Goal: Communication & Community: Share content

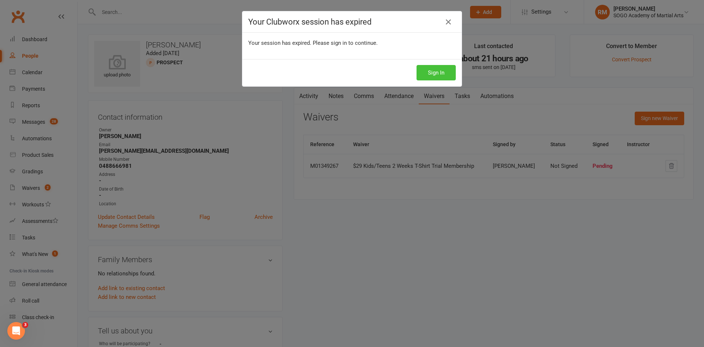
click at [424, 69] on button "Sign In" at bounding box center [436, 72] width 39 height 15
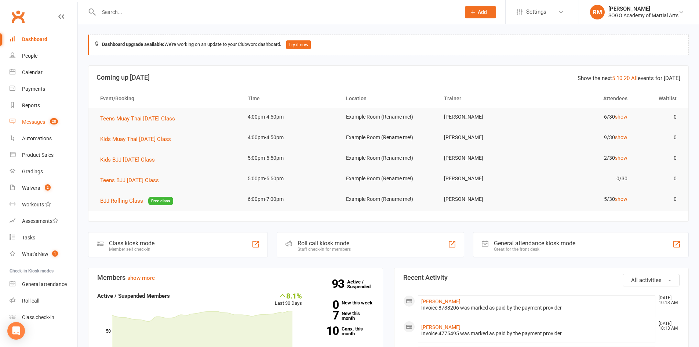
click at [27, 121] on div "Messages" at bounding box center [33, 122] width 23 height 6
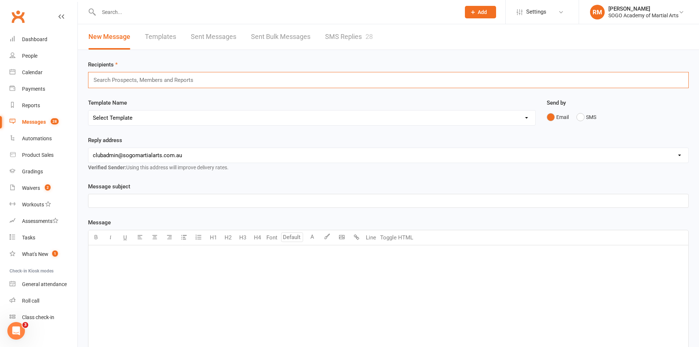
click at [165, 78] on input "text" at bounding box center [146, 80] width 107 height 10
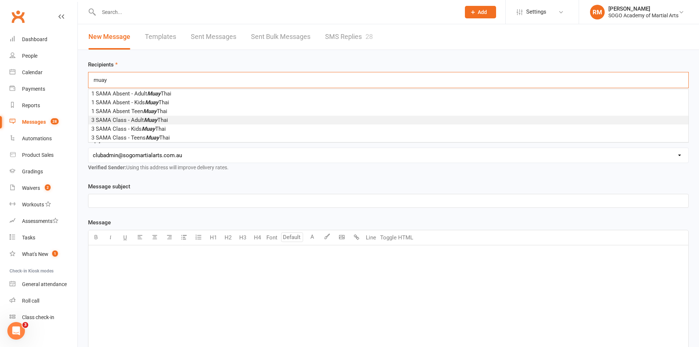
type input "muay"
click at [151, 119] on em "Muay" at bounding box center [151, 120] width 14 height 7
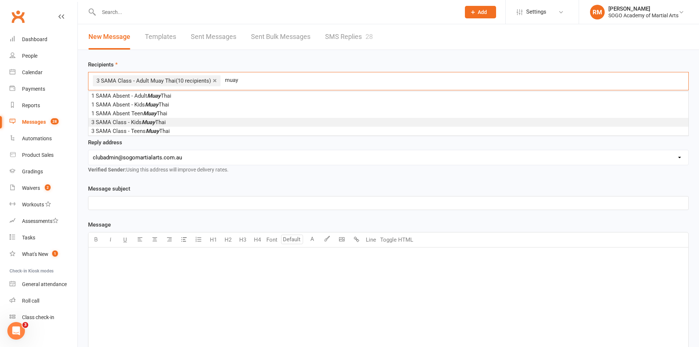
type input "muay"
click at [129, 124] on span "3 SAMA Class - Kids Muay Thai" at bounding box center [128, 122] width 74 height 7
type input "muay"
click at [130, 123] on span "3 SAMA Class - Teens Muay Thai" at bounding box center [130, 122] width 79 height 7
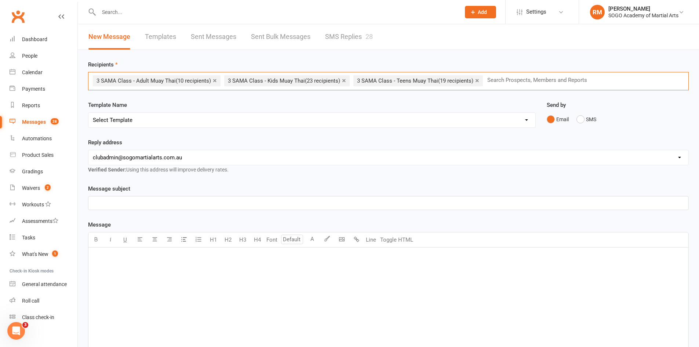
click at [184, 120] on select "Select Template [Email] 01. Junior Enquiry 1 Week FREE Zipleads Call Booked [Em…" at bounding box center [311, 120] width 447 height 15
select select "110"
click at [88, 113] on select "Select Template [Email] 01. Junior Enquiry 1 Week FREE Zipleads Call Booked [Em…" at bounding box center [311, 120] width 447 height 15
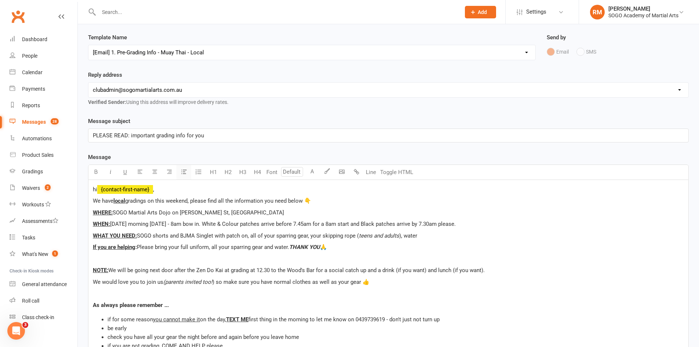
scroll to position [73, 0]
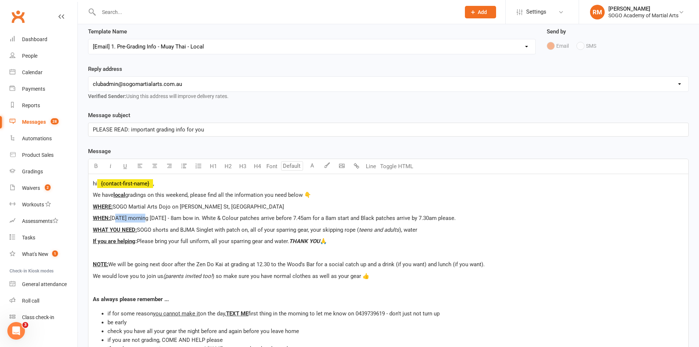
drag, startPoint x: 114, startPoint y: 217, endPoint x: 138, endPoint y: 217, distance: 23.8
click at [141, 217] on span "[DATE] morning [DATE] - 8am bow in. White & Colour patches arrive before 7.45am…" at bounding box center [283, 218] width 346 height 7
click at [117, 220] on span "[DATE] morning [DATE] - 8am bow in. White & Colour patches arrive before 7.45am…" at bounding box center [283, 218] width 346 height 7
drag, startPoint x: 125, startPoint y: 218, endPoint x: 150, endPoint y: 218, distance: 24.9
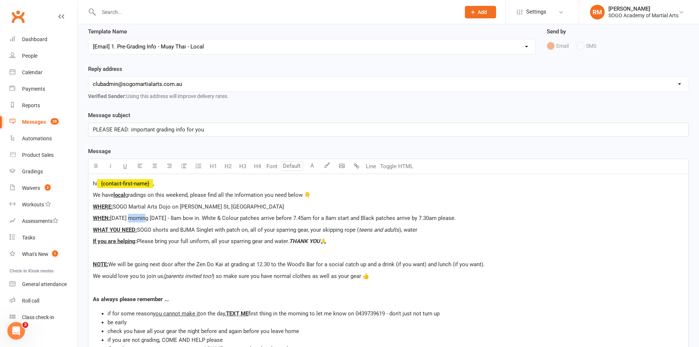
click at [142, 218] on span "[DATE] morning [DATE] - 8am bow in. White & Colour patches arrive before 7.45am…" at bounding box center [283, 218] width 346 height 7
drag, startPoint x: 170, startPoint y: 218, endPoint x: 174, endPoint y: 220, distance: 4.3
click at [174, 220] on span "[DATE] morning [DATE] - 8am bow in. White & Colour patches arrive before 7.45am…" at bounding box center [283, 218] width 346 height 7
click at [221, 218] on span "[DATE] morning [DATE] - 8am bow in. White & Colour patches arrive before 7.45am…" at bounding box center [283, 218] width 346 height 7
click at [247, 222] on p "WHEN: [DATE] morning [DATE] - 9am bow in. White & Colour patches arrive before …" at bounding box center [388, 217] width 591 height 9
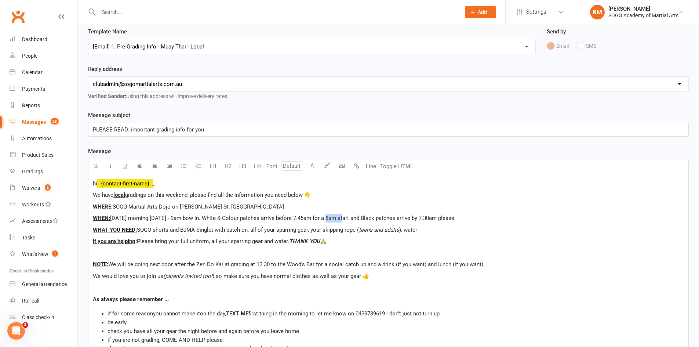
drag, startPoint x: 324, startPoint y: 219, endPoint x: 339, endPoint y: 220, distance: 15.1
click at [339, 220] on span "[DATE] morning [DATE] - 9am bow in. White & Colour patches arrive before 7.45am…" at bounding box center [283, 218] width 346 height 7
drag, startPoint x: 322, startPoint y: 218, endPoint x: 343, endPoint y: 219, distance: 20.6
click at [343, 219] on span "[DATE] morning [DATE] - 9am bow in. White & Colour patches arrive BEFORE 7.45am…" at bounding box center [285, 218] width 350 height 7
click at [340, 221] on span "[DATE] morning [DATE] - 9am bow in. White & Colour patches arrive BEFORE 7.45am…" at bounding box center [285, 218] width 350 height 7
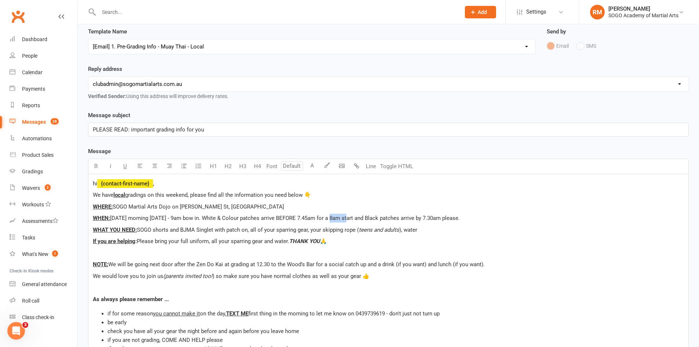
drag, startPoint x: 323, startPoint y: 219, endPoint x: 343, endPoint y: 219, distance: 19.4
click at [343, 219] on span "[DATE] morning [DATE] - 9am bow in. White & Colour patches arrive BEFORE 7.45am…" at bounding box center [285, 218] width 350 height 7
drag, startPoint x: 98, startPoint y: 167, endPoint x: 222, endPoint y: 204, distance: 129.9
click at [98, 167] on icon "button" at bounding box center [96, 166] width 6 height 6
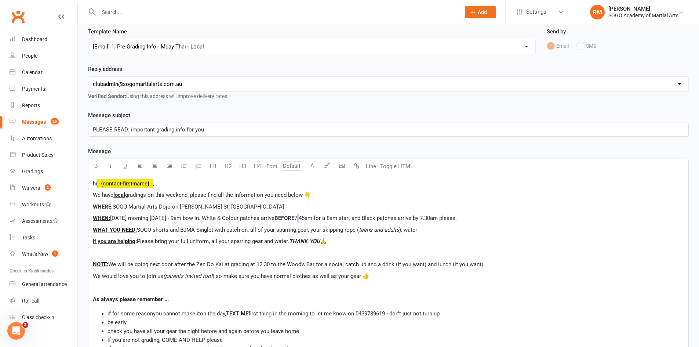
click at [348, 219] on span "7.45am for a 8am start and Black patches arrive by 7.30am please." at bounding box center [375, 218] width 163 height 7
click at [379, 221] on span "8.45am for a 8am start and Black patches arrive by 7.30am please." at bounding box center [375, 218] width 163 height 7
click at [457, 220] on span "8.45am for a 9am start and Black patches arrive by 7.30am please." at bounding box center [375, 218] width 163 height 7
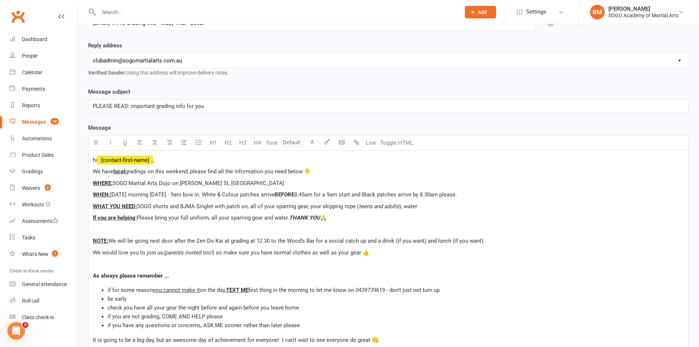
scroll to position [110, 0]
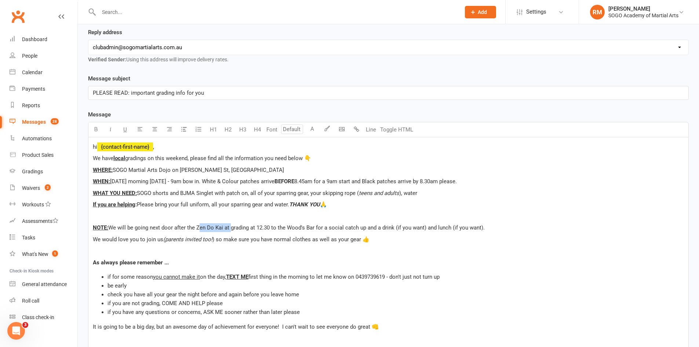
drag, startPoint x: 202, startPoint y: 229, endPoint x: 230, endPoint y: 231, distance: 28.3
click at [230, 231] on p "NOTE: We will be going next door after the Zen Do Kai at grading at 12.30 to th…" at bounding box center [388, 227] width 591 height 9
drag, startPoint x: 256, startPoint y: 229, endPoint x: 263, endPoint y: 231, distance: 7.1
click at [263, 231] on span "We will be going next door after the Muay Thai grading at 12.30 to the Wood's B…" at bounding box center [292, 227] width 369 height 7
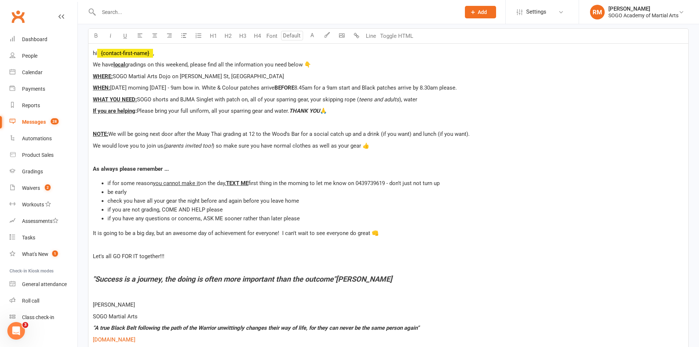
scroll to position [220, 0]
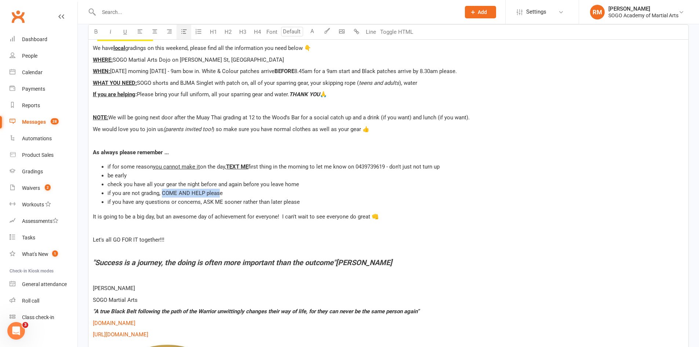
drag, startPoint x: 162, startPoint y: 193, endPoint x: 220, endPoint y: 195, distance: 57.6
click at [220, 195] on span "if you are not grading, COME AND HELP please" at bounding box center [164, 193] width 115 height 7
click at [233, 197] on li "if you have any questions or concerns, ASK ME sooner rather than later please" at bounding box center [395, 201] width 576 height 9
drag, startPoint x: 163, startPoint y: 192, endPoint x: 223, endPoint y: 192, distance: 60.2
click at [223, 192] on li "if you are not grading, COME AND HELP please" at bounding box center [395, 193] width 576 height 9
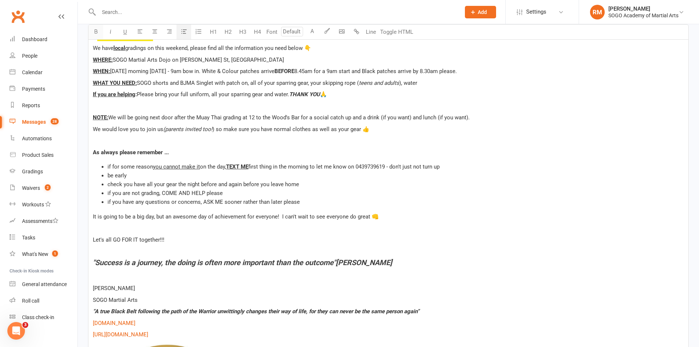
click at [95, 33] on icon "button" at bounding box center [96, 32] width 6 height 6
click at [209, 201] on span "if you have any questions or concerns, ASK ME sooner rather than later please" at bounding box center [203, 201] width 192 height 7
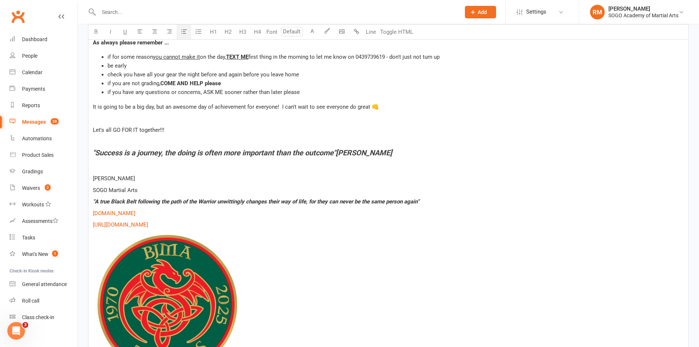
scroll to position [330, 0]
drag, startPoint x: 92, startPoint y: 178, endPoint x: 110, endPoint y: 183, distance: 19.0
click at [108, 182] on div "hi ﻿ {contact-first-name} , We have local gradings on this weekend, please find…" at bounding box center [388, 159] width 600 height 484
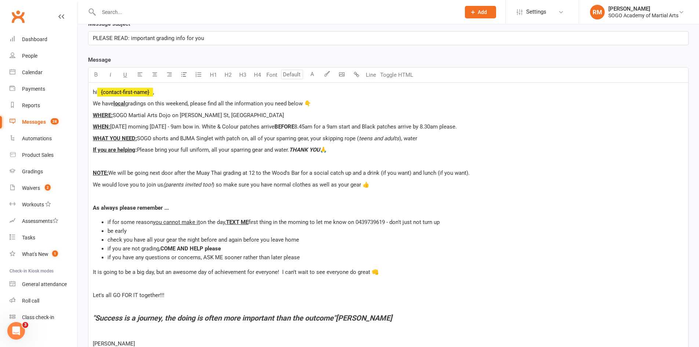
scroll to position [128, 0]
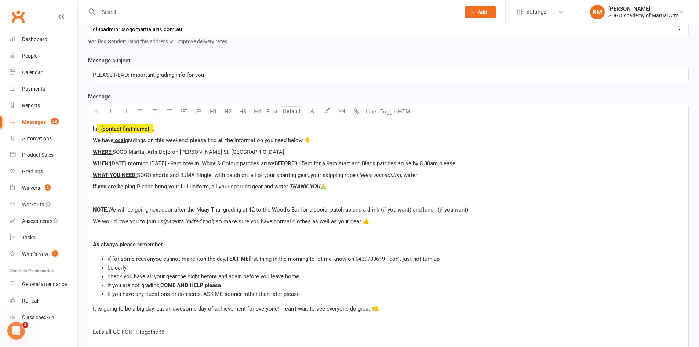
click at [147, 163] on span "[DATE] morning [DATE] - 9am bow in. White & Colour patches arrive" at bounding box center [192, 163] width 164 height 7
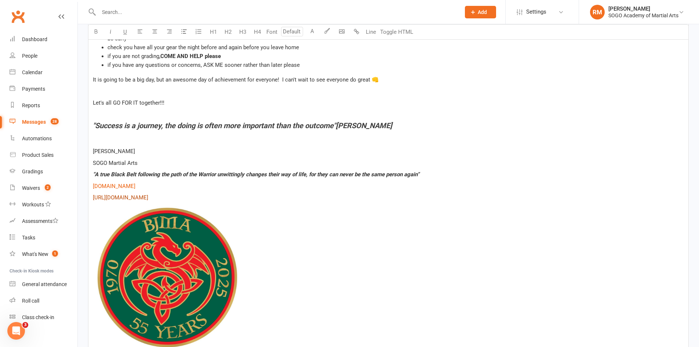
scroll to position [495, 0]
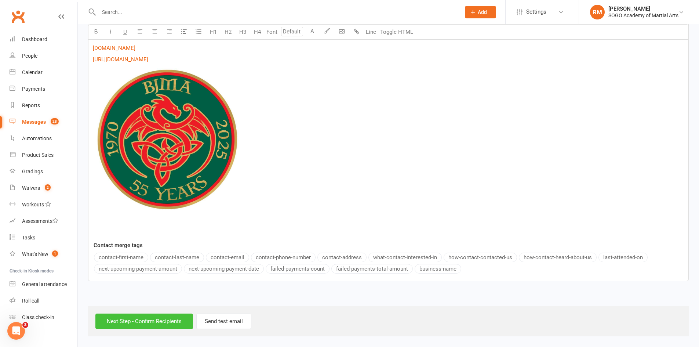
click at [177, 319] on input "Next Step - Confirm Recipients" at bounding box center [144, 320] width 98 height 15
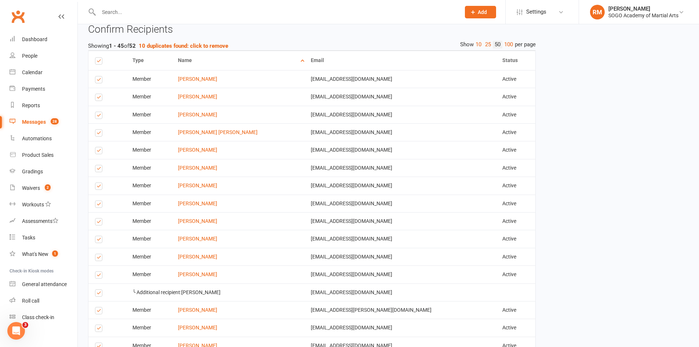
scroll to position [624, 0]
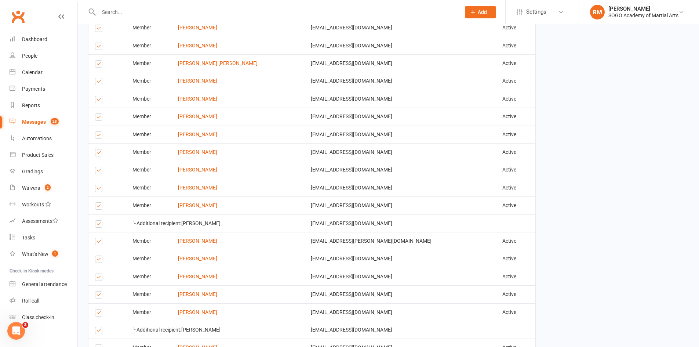
click at [97, 65] on label at bounding box center [100, 65] width 10 height 0
click at [97, 61] on input "checkbox" at bounding box center [97, 61] width 5 height 0
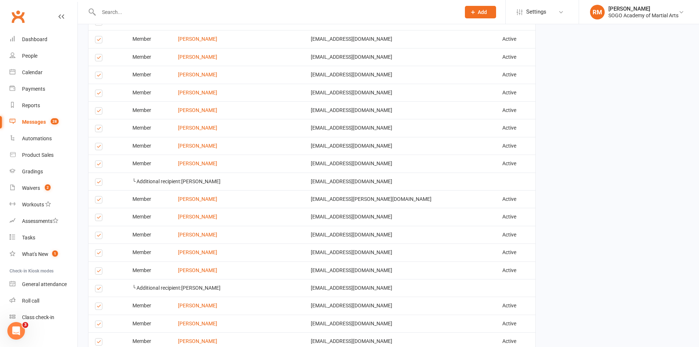
scroll to position [697, 0]
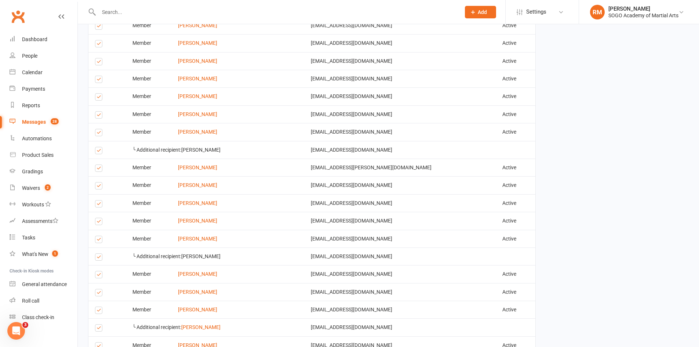
click at [99, 45] on label at bounding box center [100, 45] width 10 height 0
click at [99, 40] on input "checkbox" at bounding box center [97, 40] width 5 height 0
click at [98, 63] on label at bounding box center [100, 63] width 10 height 0
click at [98, 58] on input "checkbox" at bounding box center [97, 58] width 5 height 0
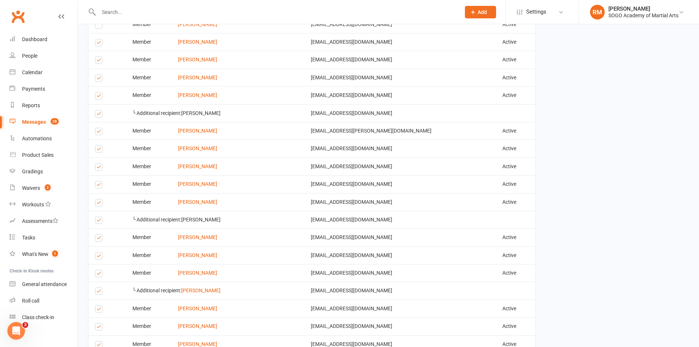
scroll to position [770, 0]
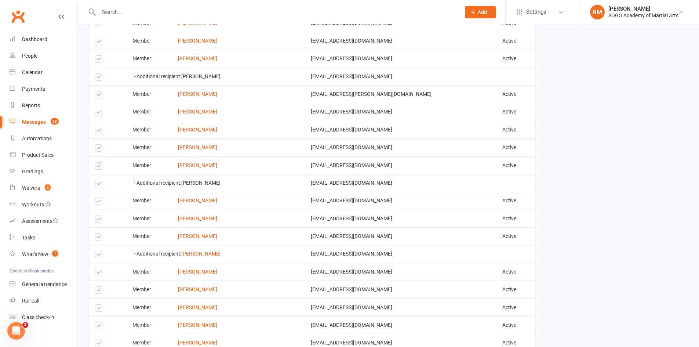
click at [98, 43] on label at bounding box center [100, 43] width 10 height 0
click at [98, 38] on input "checkbox" at bounding box center [97, 38] width 5 height 0
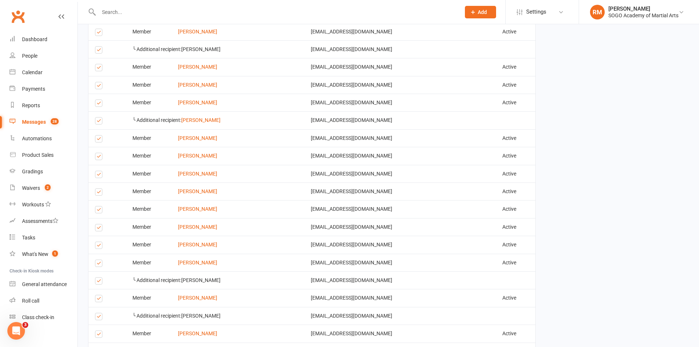
scroll to position [917, 0]
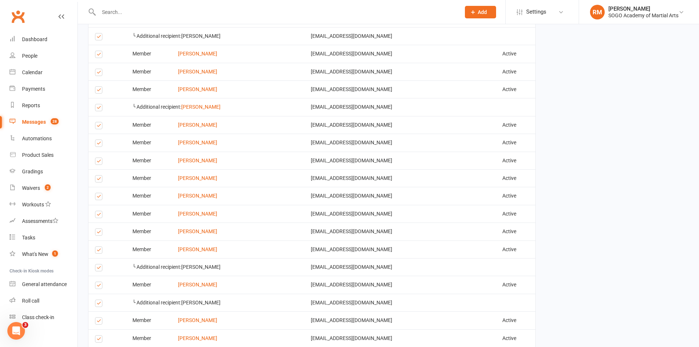
click at [99, 91] on label at bounding box center [100, 91] width 10 height 0
click at [99, 87] on input "checkbox" at bounding box center [97, 87] width 5 height 0
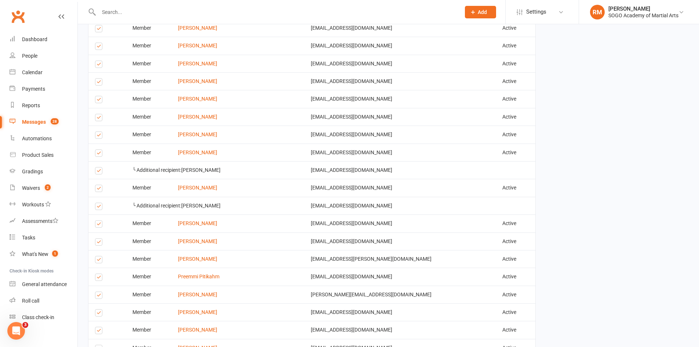
scroll to position [1027, 0]
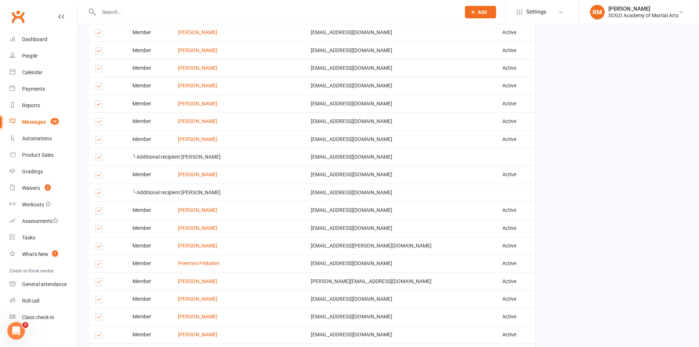
click at [99, 70] on label at bounding box center [100, 70] width 10 height 0
click at [99, 65] on input "checkbox" at bounding box center [97, 65] width 5 height 0
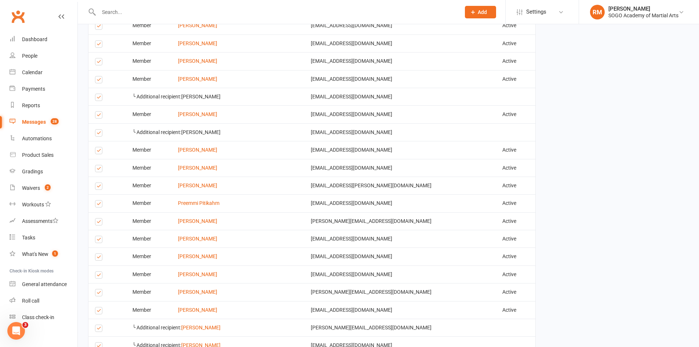
scroll to position [1100, 0]
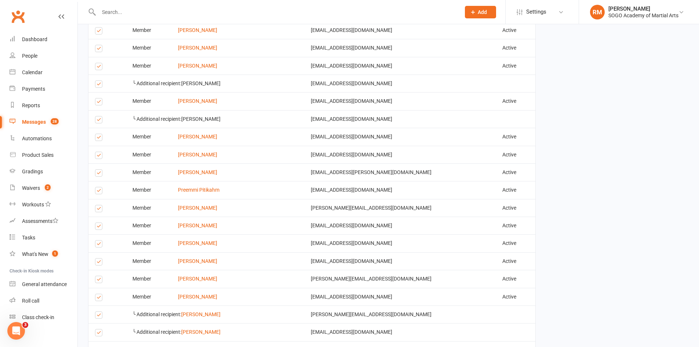
click at [99, 50] on label at bounding box center [100, 50] width 10 height 0
click at [99, 45] on input "checkbox" at bounding box center [97, 45] width 5 height 0
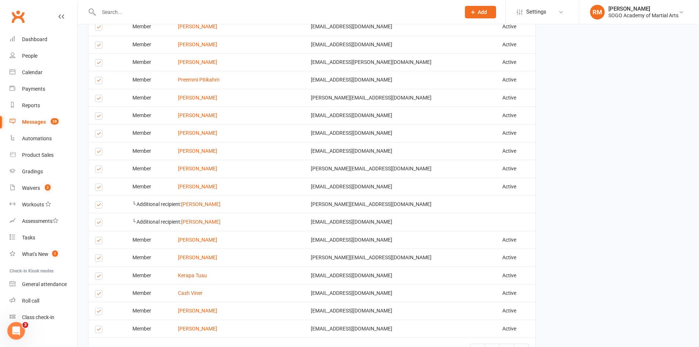
scroll to position [1247, 0]
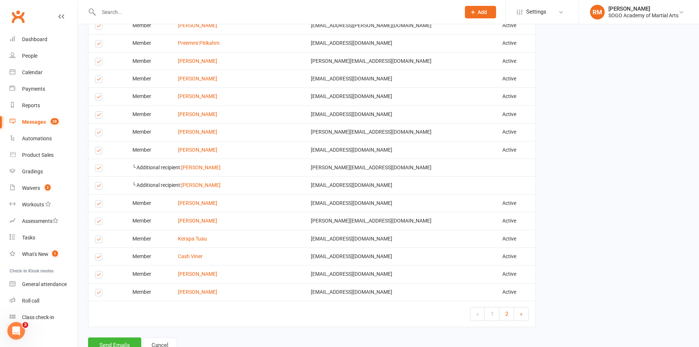
click at [98, 45] on label at bounding box center [100, 45] width 10 height 0
click at [98, 40] on input "checkbox" at bounding box center [97, 40] width 5 height 0
click at [98, 63] on label at bounding box center [100, 63] width 10 height 0
click at [98, 58] on input "checkbox" at bounding box center [97, 58] width 5 height 0
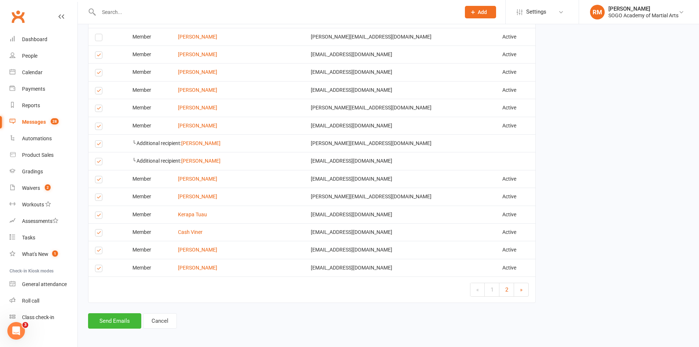
scroll to position [1283, 0]
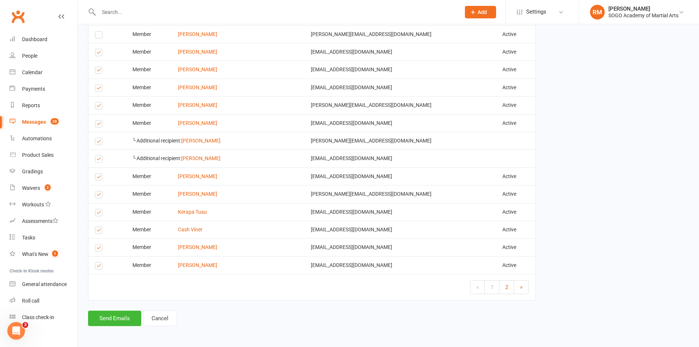
click at [99, 71] on label at bounding box center [100, 71] width 10 height 0
click at [99, 67] on input "checkbox" at bounding box center [97, 67] width 5 height 0
click at [99, 89] on label at bounding box center [100, 89] width 10 height 0
click at [99, 85] on input "checkbox" at bounding box center [97, 85] width 5 height 0
click at [97, 107] on label at bounding box center [100, 107] width 10 height 0
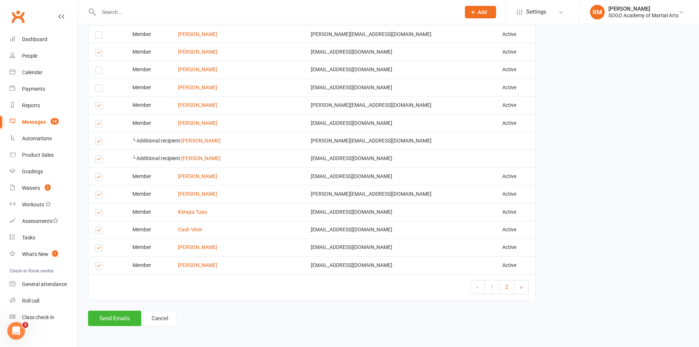
click at [97, 102] on input "checkbox" at bounding box center [97, 102] width 5 height 0
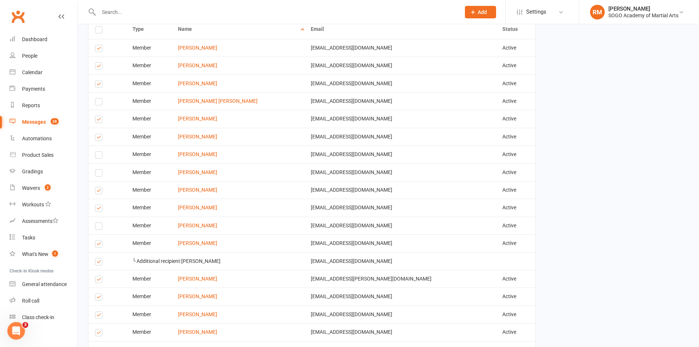
scroll to position [329, 0]
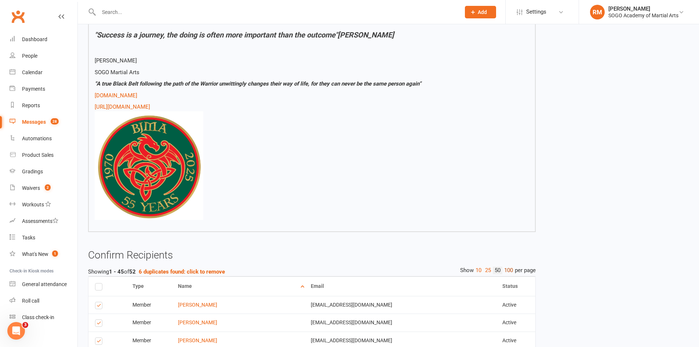
click at [507, 274] on link "100" at bounding box center [508, 270] width 12 height 8
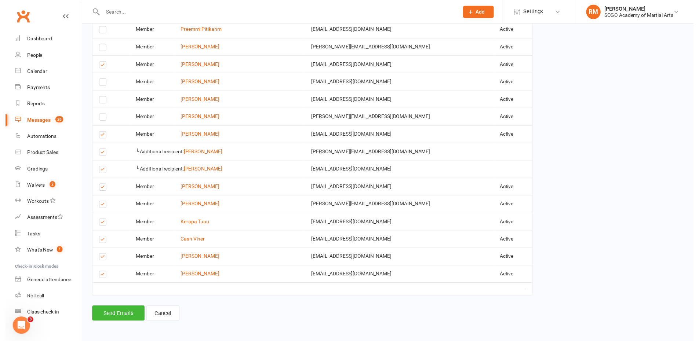
scroll to position [1270, 0]
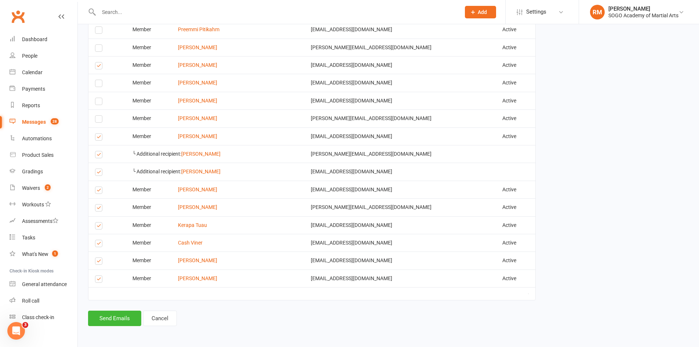
click at [97, 262] on label at bounding box center [100, 262] width 10 height 0
click at [97, 258] on input "checkbox" at bounding box center [97, 258] width 5 height 0
click at [123, 318] on button "Send Emails" at bounding box center [114, 317] width 53 height 15
